Goal: Check status: Check status

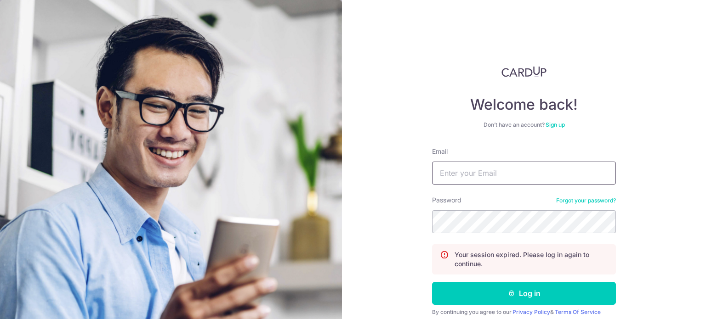
type input "[EMAIL_ADDRESS][DOMAIN_NAME]"
click at [510, 292] on icon "submit" at bounding box center [511, 293] width 7 height 7
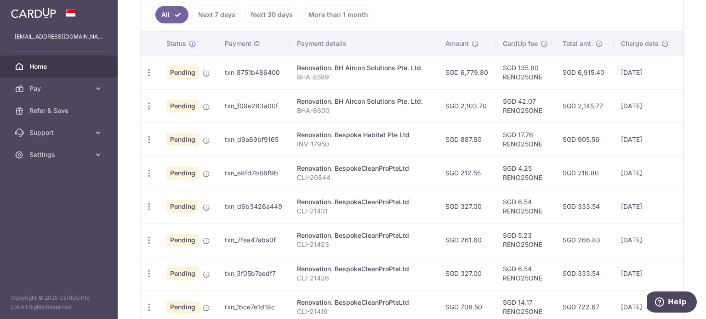
scroll to position [72, 0]
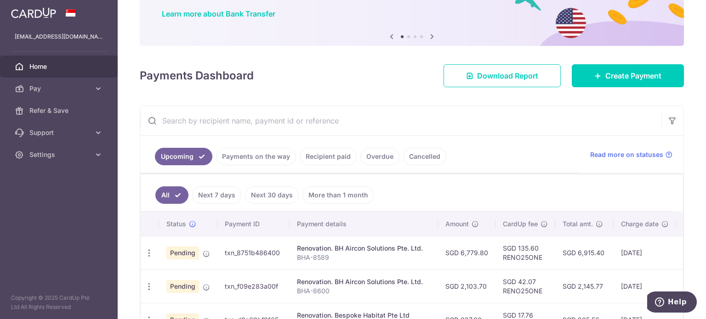
click at [251, 157] on link "Payments on the way" at bounding box center [256, 156] width 80 height 17
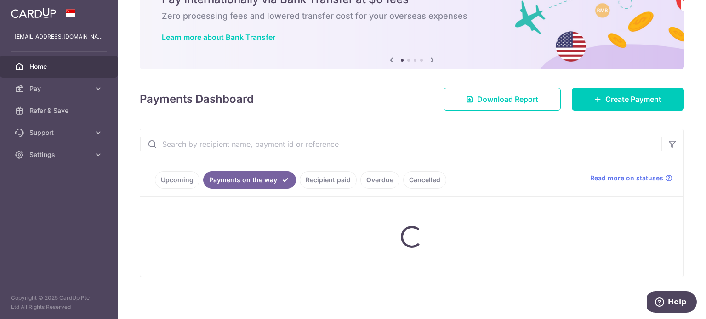
scroll to position [65, 0]
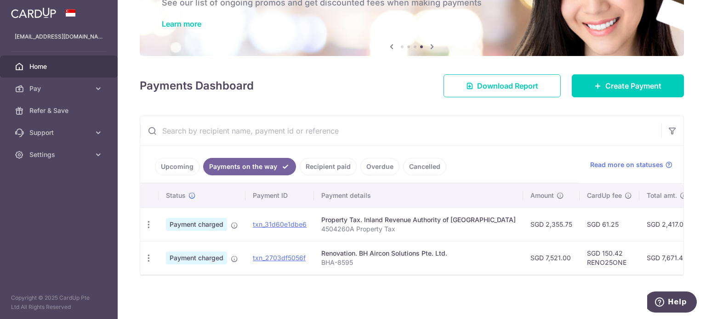
click at [183, 166] on link "Upcoming" at bounding box center [177, 166] width 45 height 17
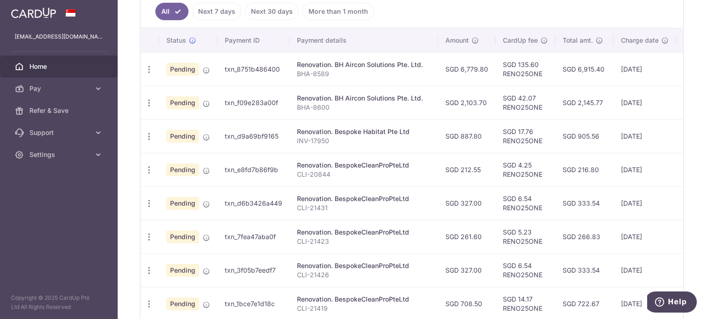
scroll to position [94, 0]
